Goal: Check status: Check status

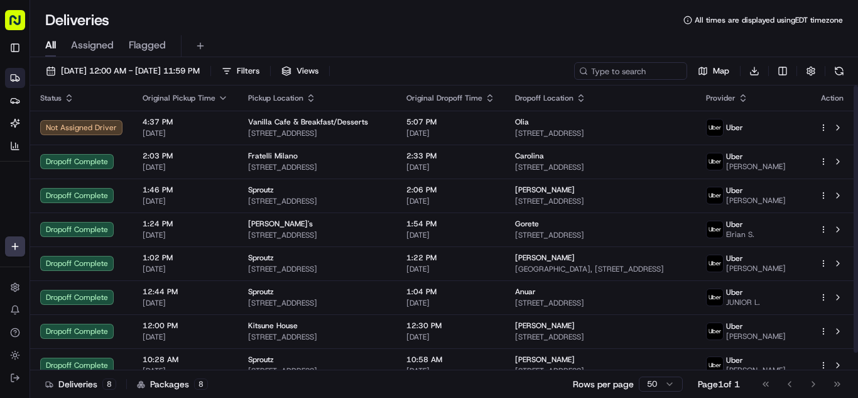
click at [194, 128] on span "[DATE]" at bounding box center [185, 133] width 85 height 10
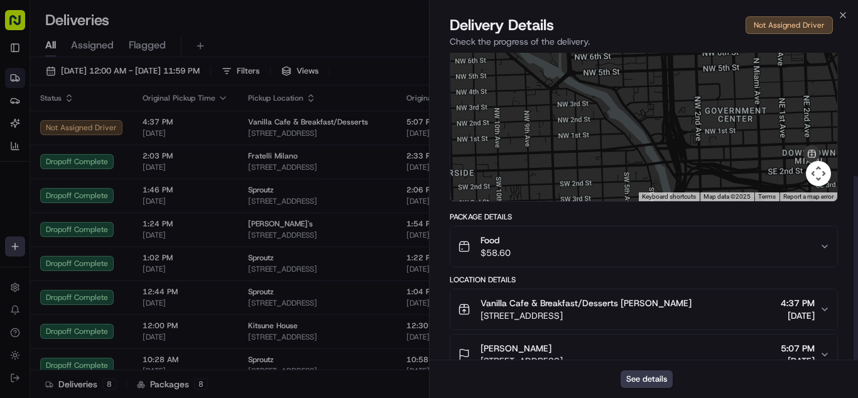
scroll to position [205, 0]
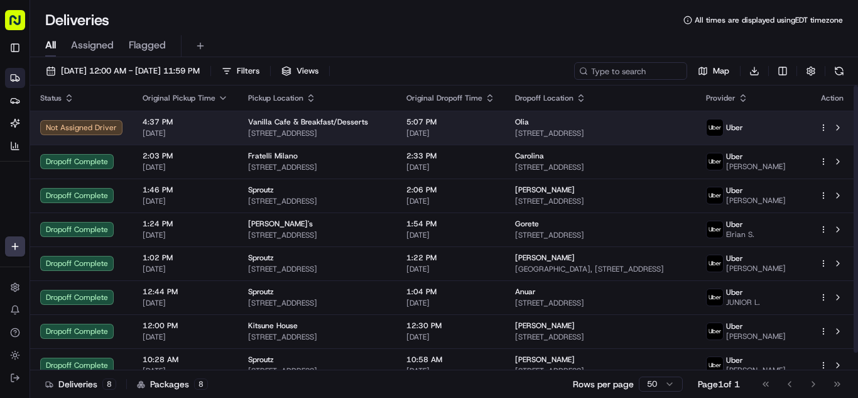
click at [222, 133] on span "[DATE]" at bounding box center [185, 133] width 85 height 10
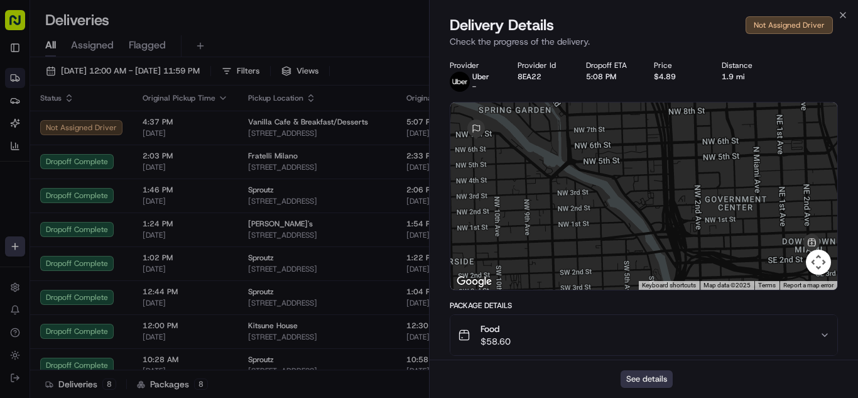
click at [638, 371] on button "See details" at bounding box center [647, 379] width 52 height 18
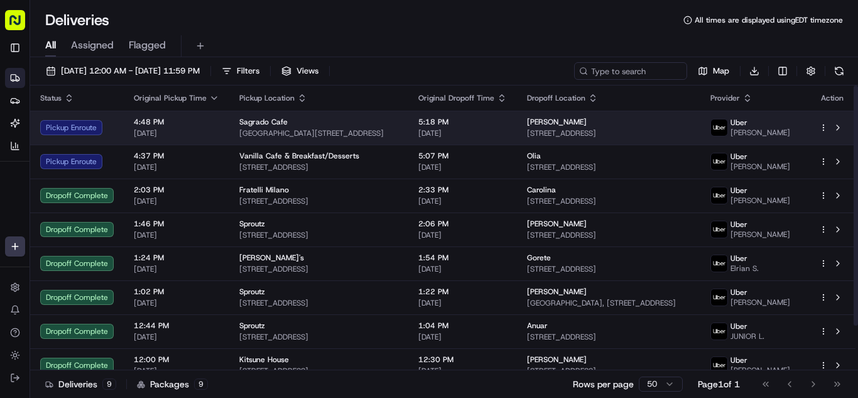
click at [339, 133] on span "900 Biscayne Bay, 900 Biscayne Blvd r102, Miami, FL 33132, USA" at bounding box center [318, 133] width 159 height 10
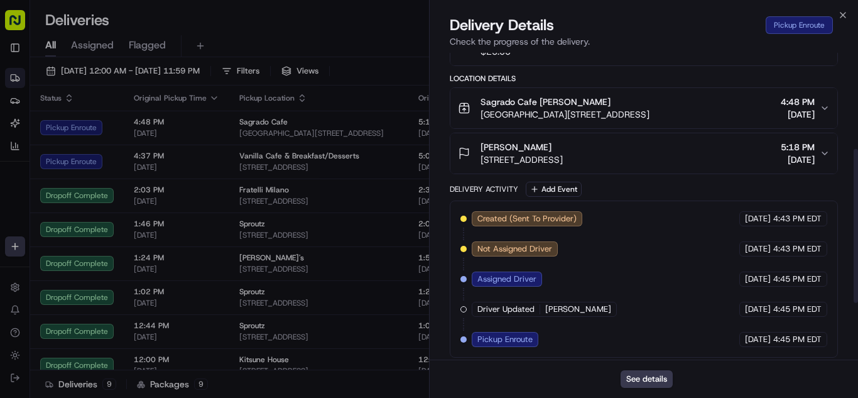
scroll to position [305, 0]
